Goal: Transaction & Acquisition: Subscribe to service/newsletter

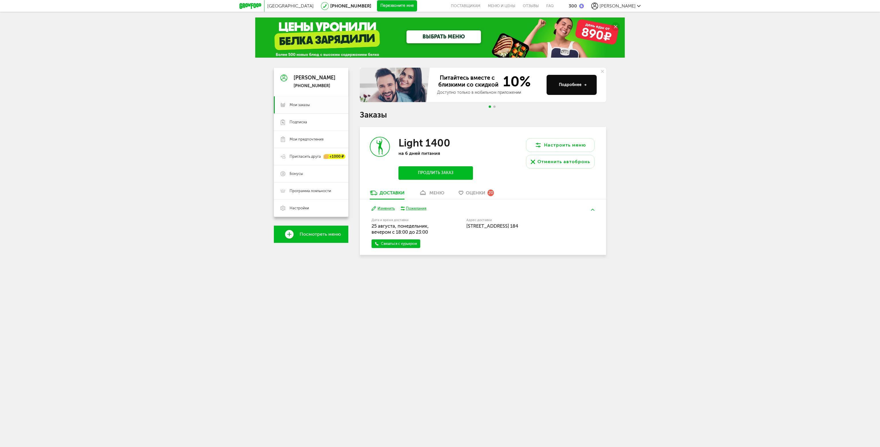
click at [302, 103] on span "Мои заказы" at bounding box center [300, 104] width 20 height 5
click at [300, 121] on span "Подписка" at bounding box center [298, 122] width 17 height 5
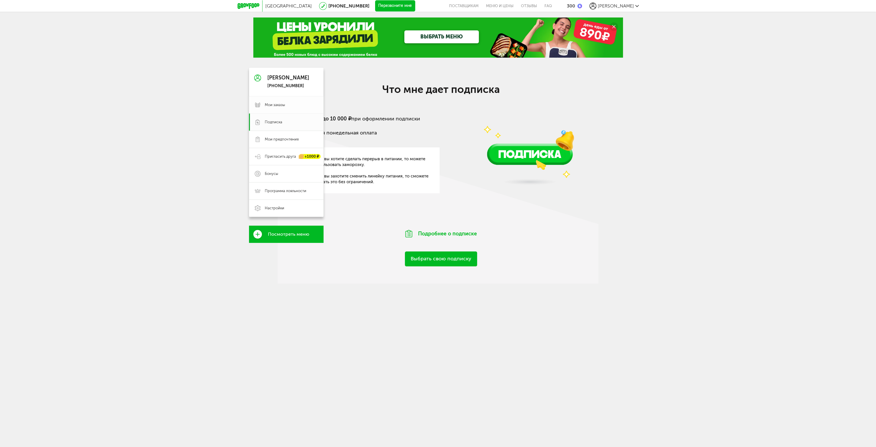
click at [277, 102] on link "Мои заказы" at bounding box center [286, 104] width 75 height 17
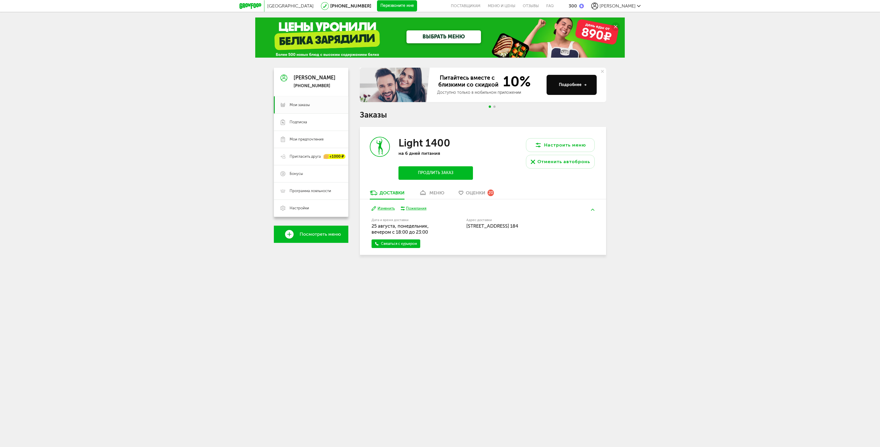
click at [658, 156] on div "[GEOGRAPHIC_DATA] [PHONE_NUMBER] Перезвоните мне поставщикам Меню и цены Отзывы…" at bounding box center [440, 142] width 880 height 284
click at [434, 174] on button "Продлить заказ" at bounding box center [436, 172] width 75 height 13
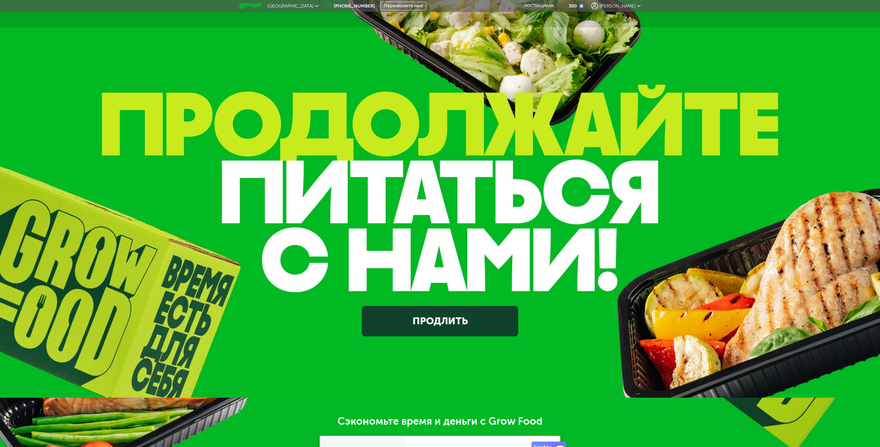
click at [443, 328] on link "Продлить" at bounding box center [440, 321] width 156 height 31
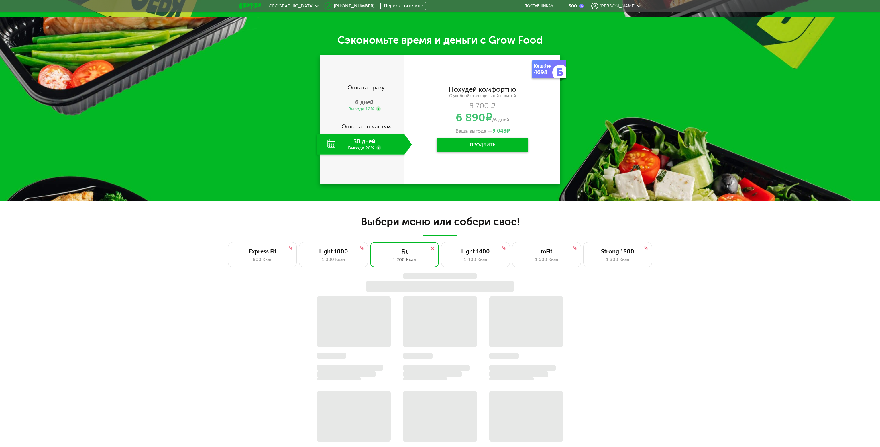
scroll to position [385, 0]
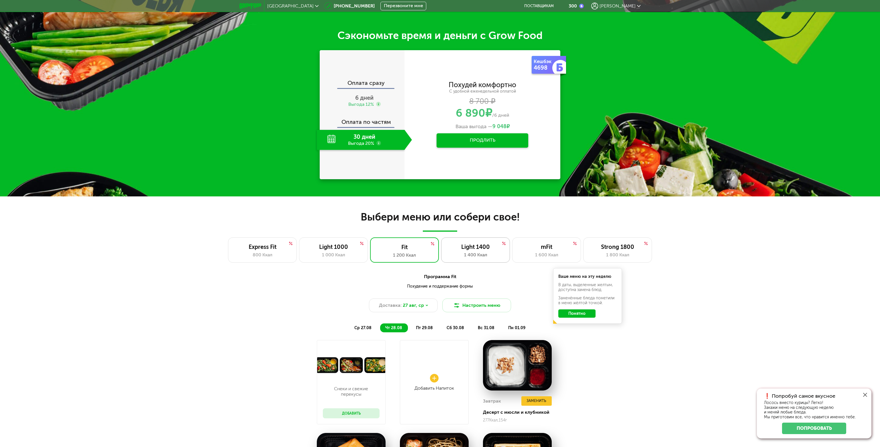
click at [479, 244] on div "Light 1400" at bounding box center [475, 246] width 57 height 7
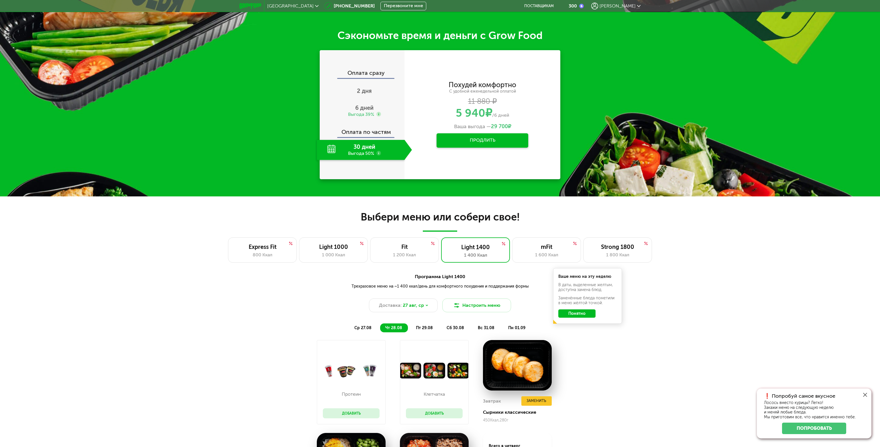
click at [788, 361] on div "Протеин Добавить [GEOGRAPHIC_DATA] Добавить Завтрак Заменить Сырники классическ…" at bounding box center [440, 434] width 880 height 189
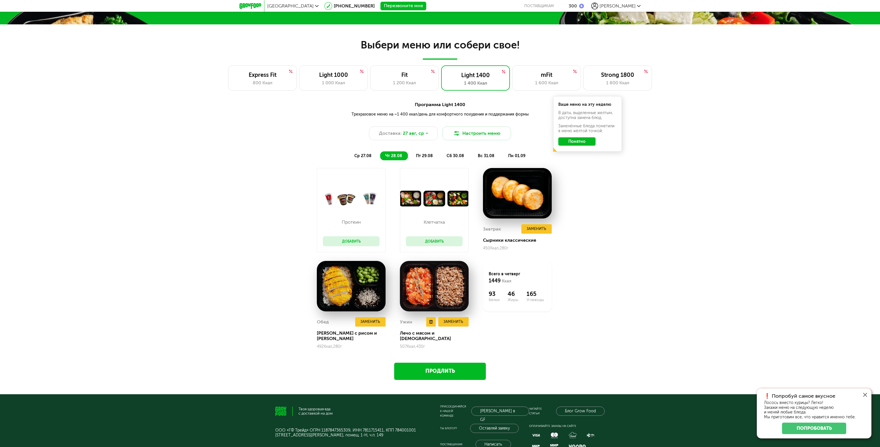
scroll to position [443, 0]
